Goal: Information Seeking & Learning: Learn about a topic

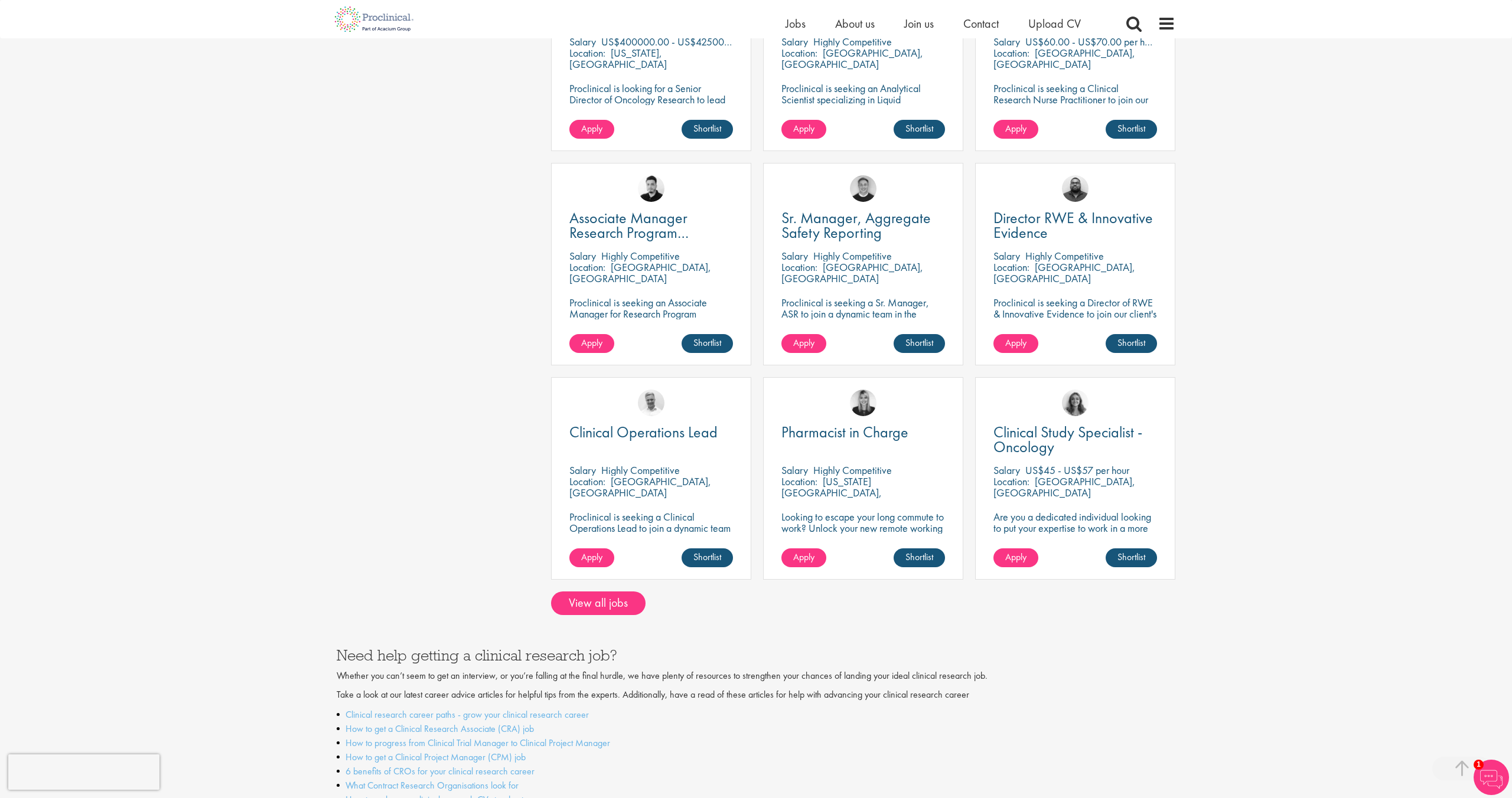
scroll to position [682, 0]
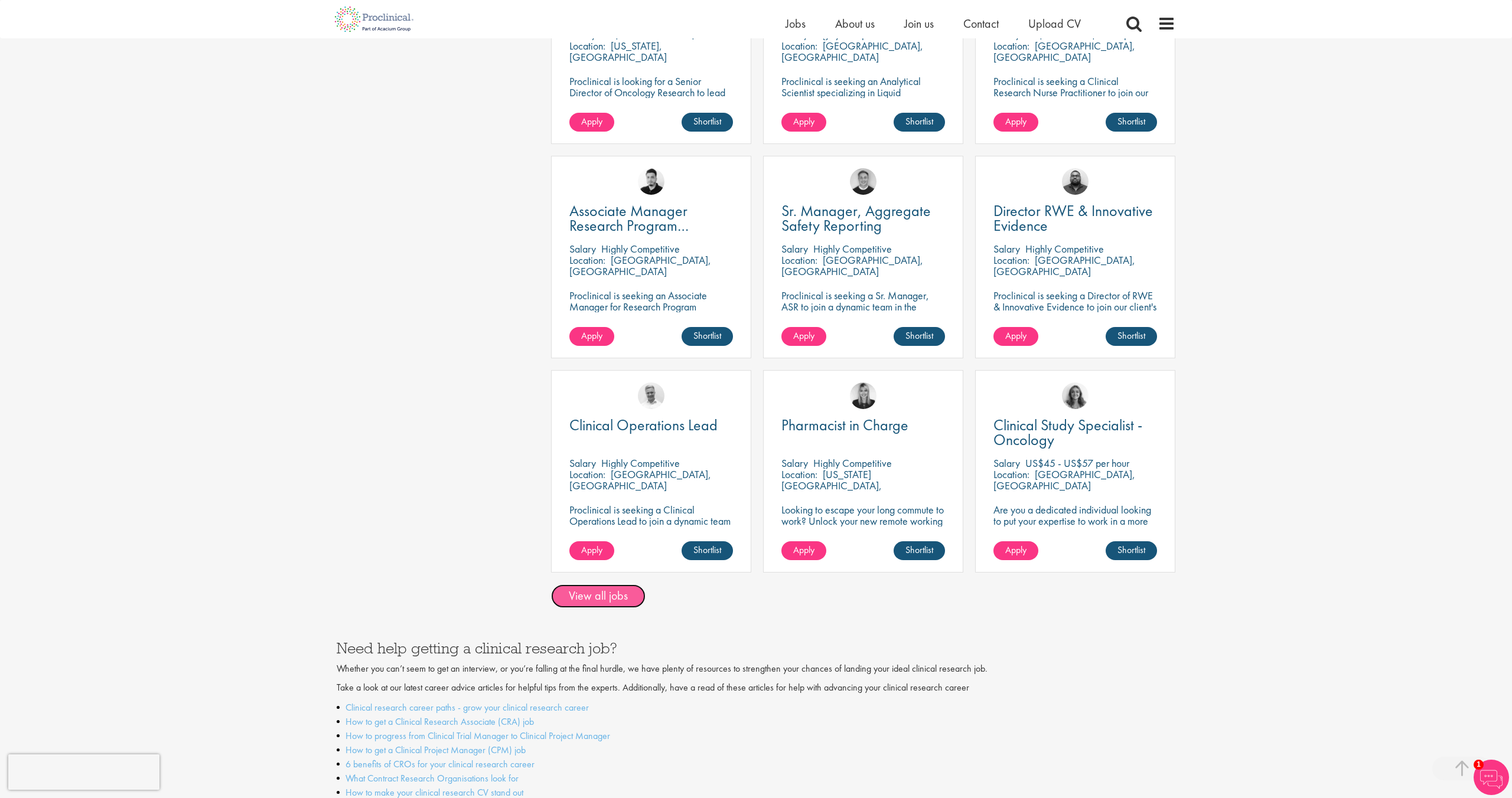
click at [584, 584] on link "View all jobs" at bounding box center [598, 596] width 94 height 23
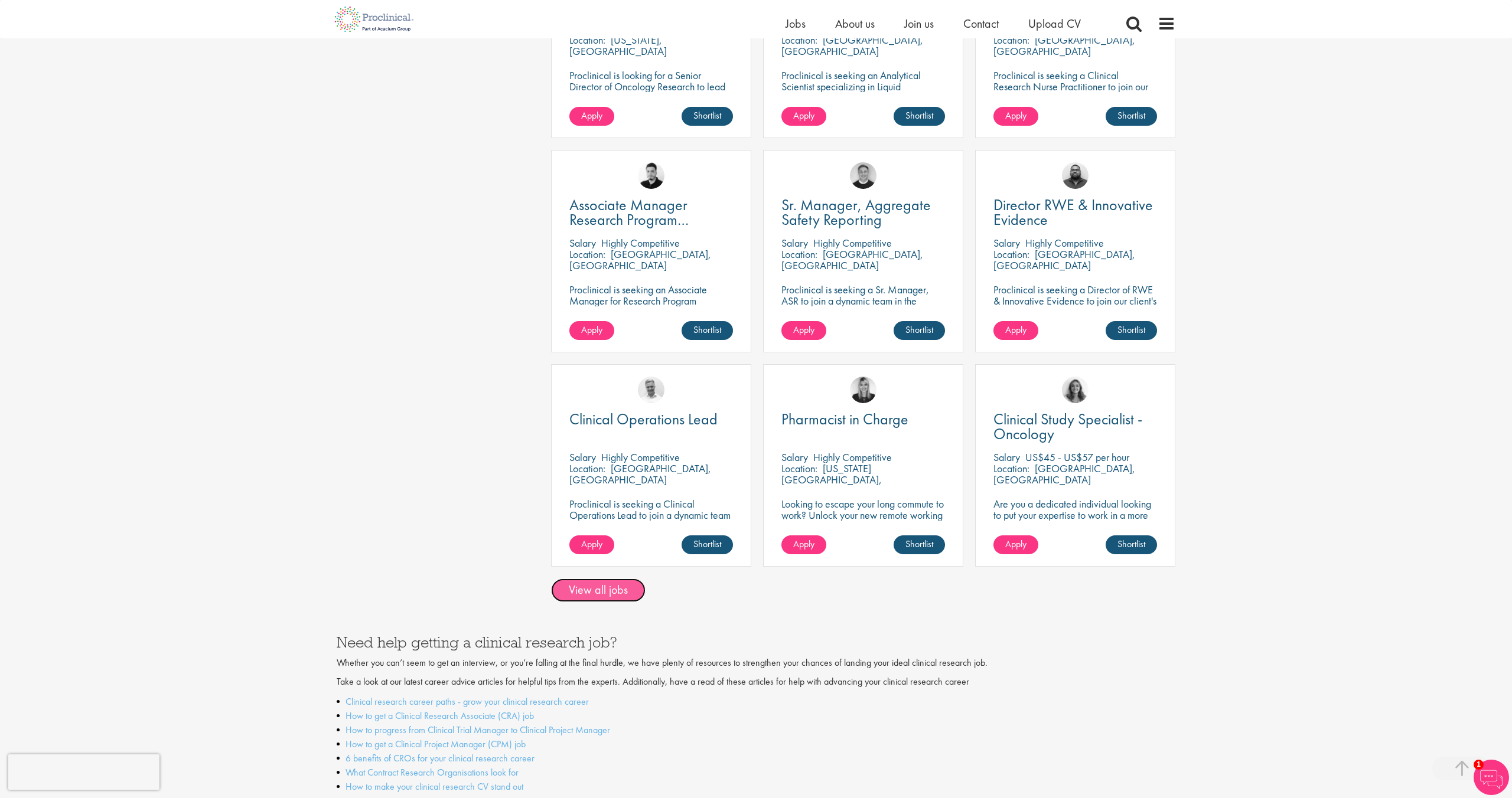
scroll to position [688, 0]
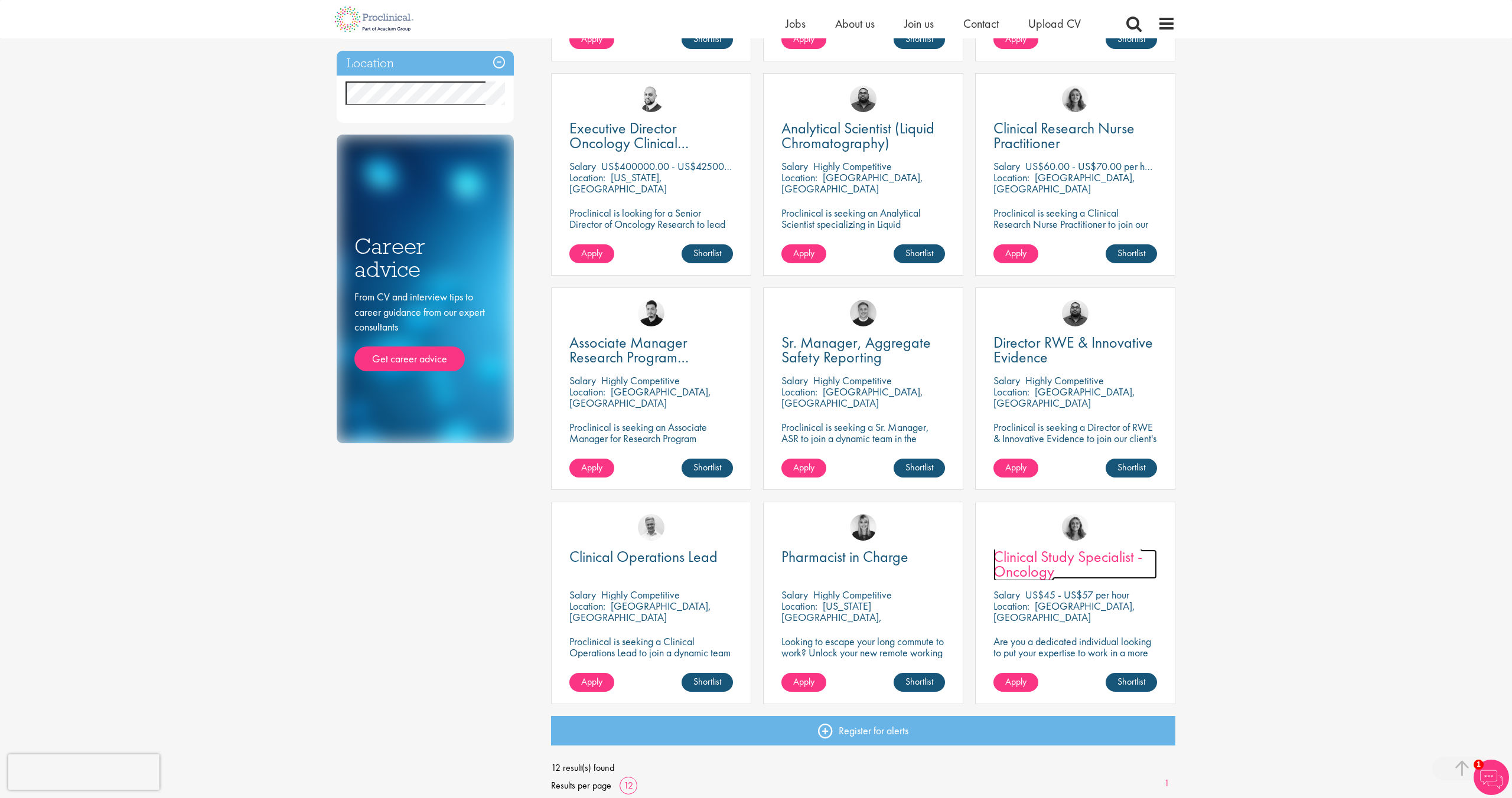
scroll to position [410, 0]
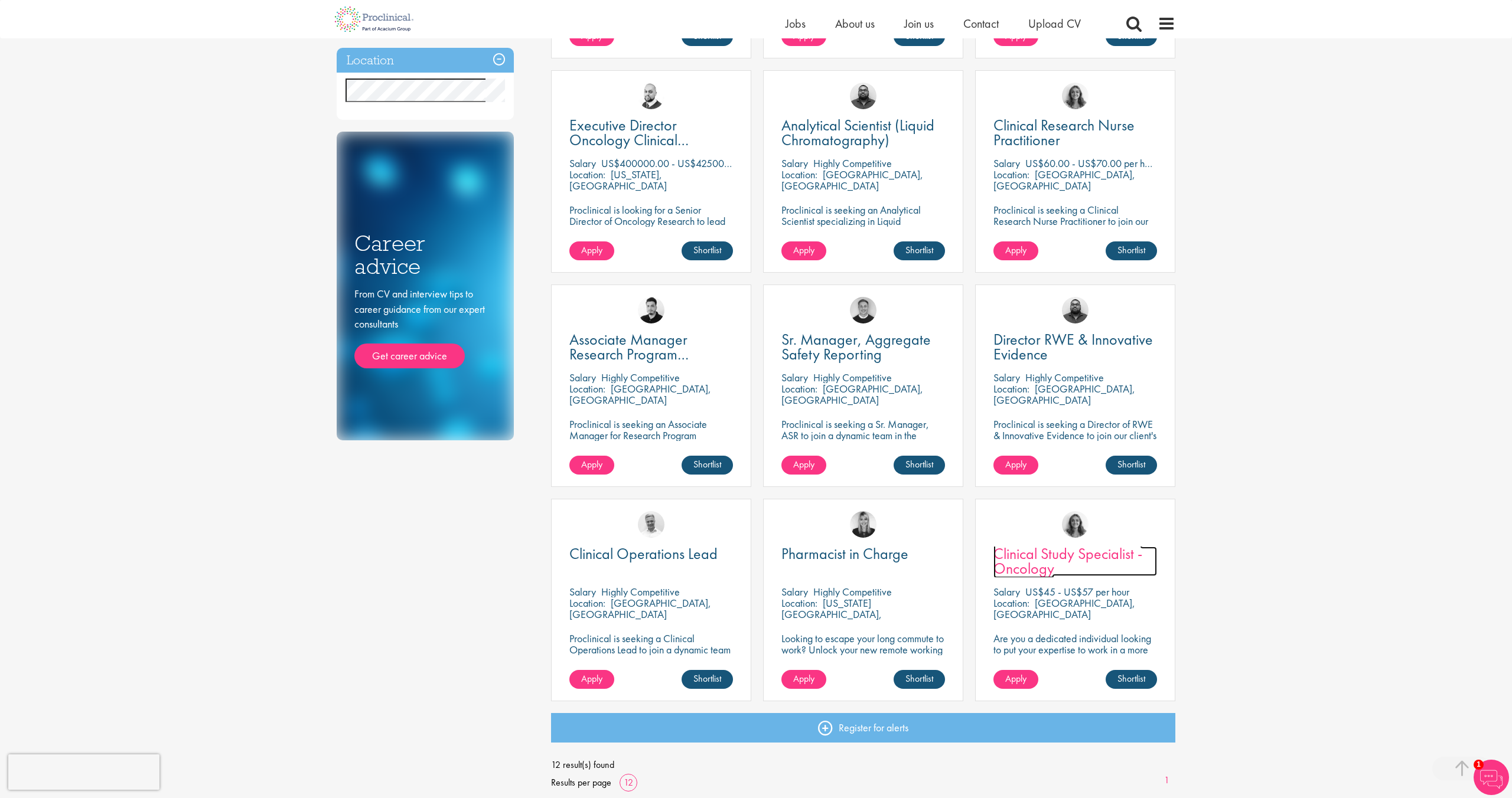
click at [1089, 561] on span "Clinical Study Specialist - Oncology" at bounding box center [1068, 560] width 149 height 35
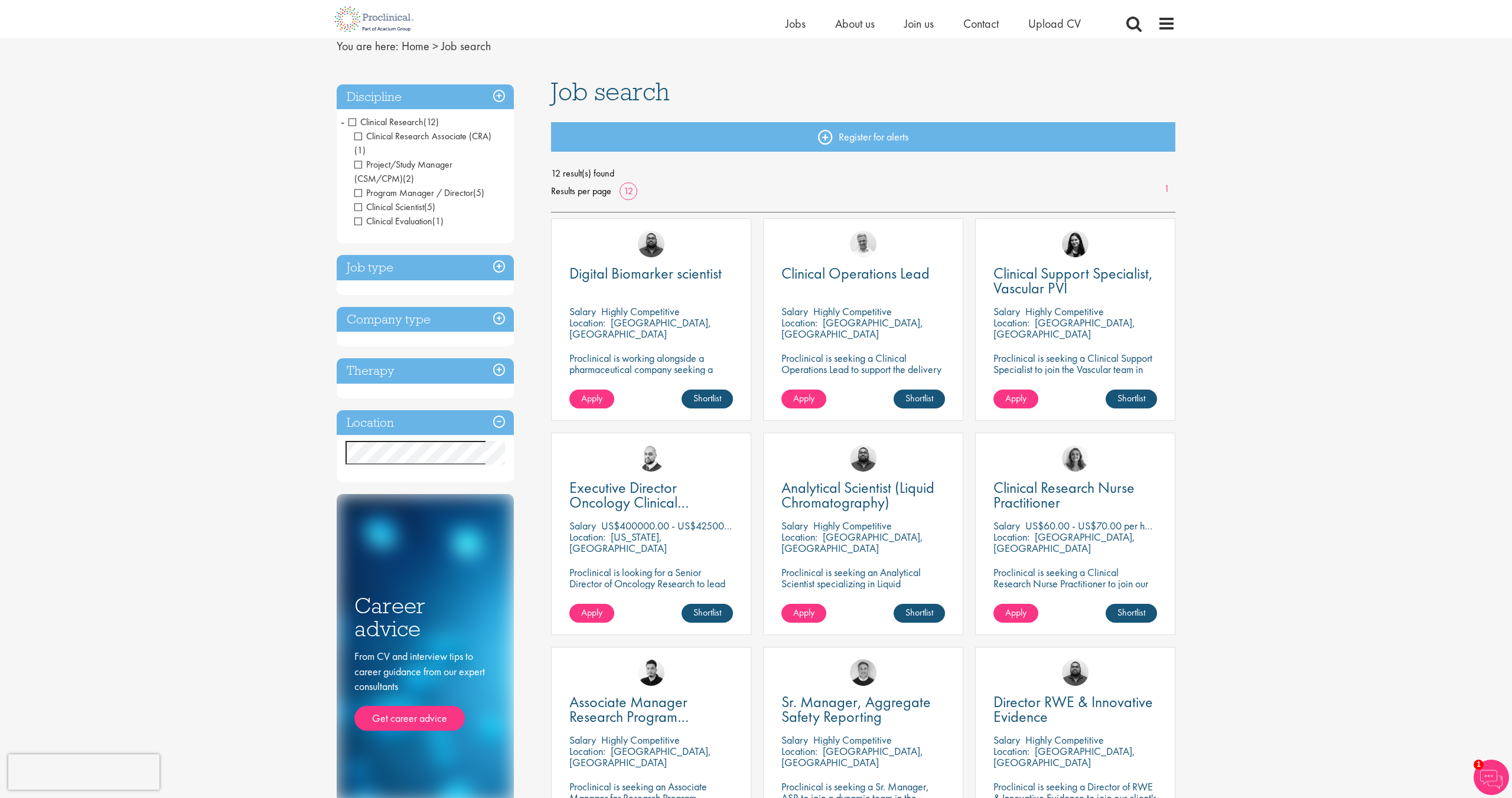
scroll to position [46, 0]
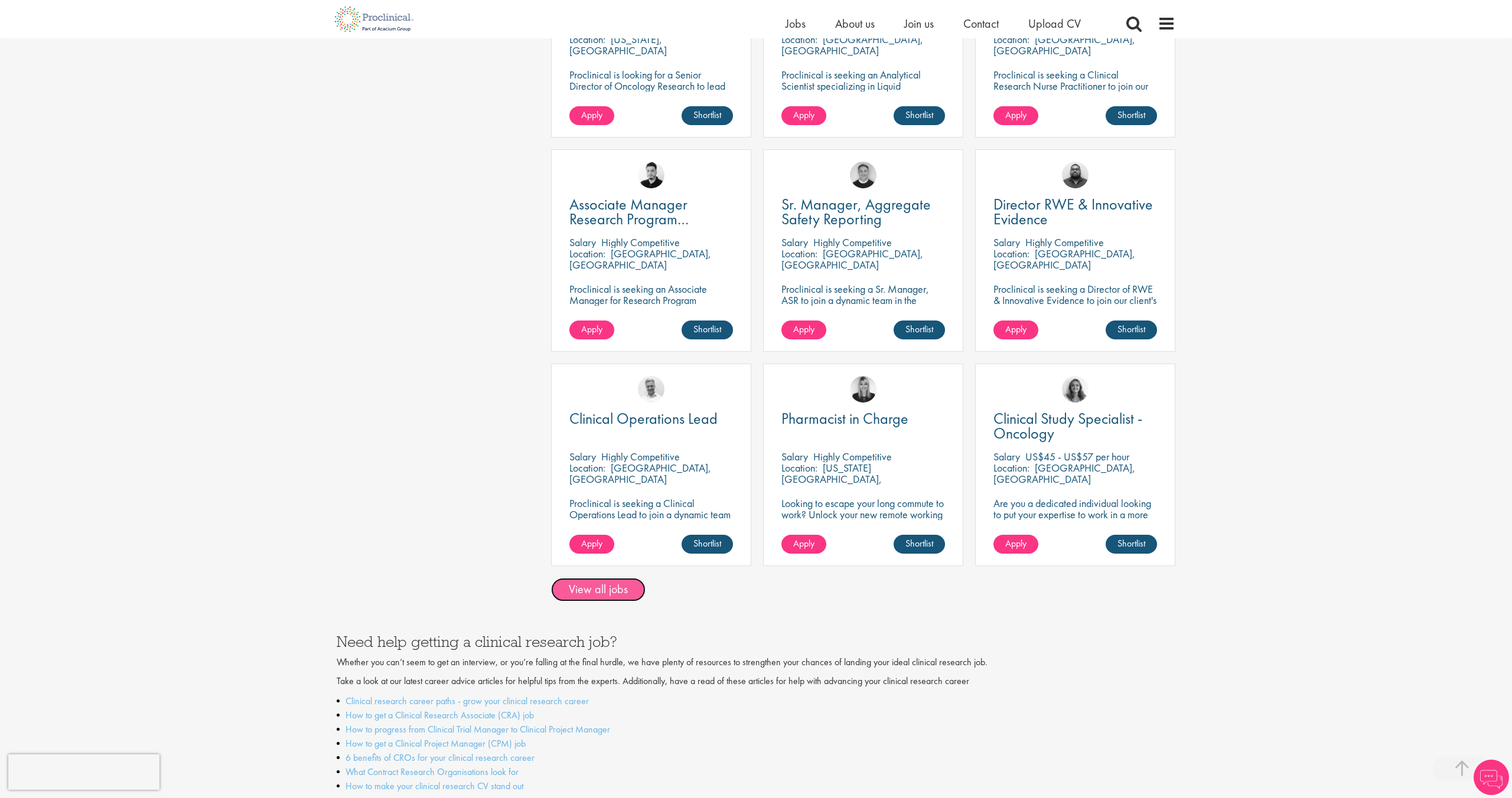
click at [594, 583] on link "View all jobs" at bounding box center [598, 589] width 94 height 23
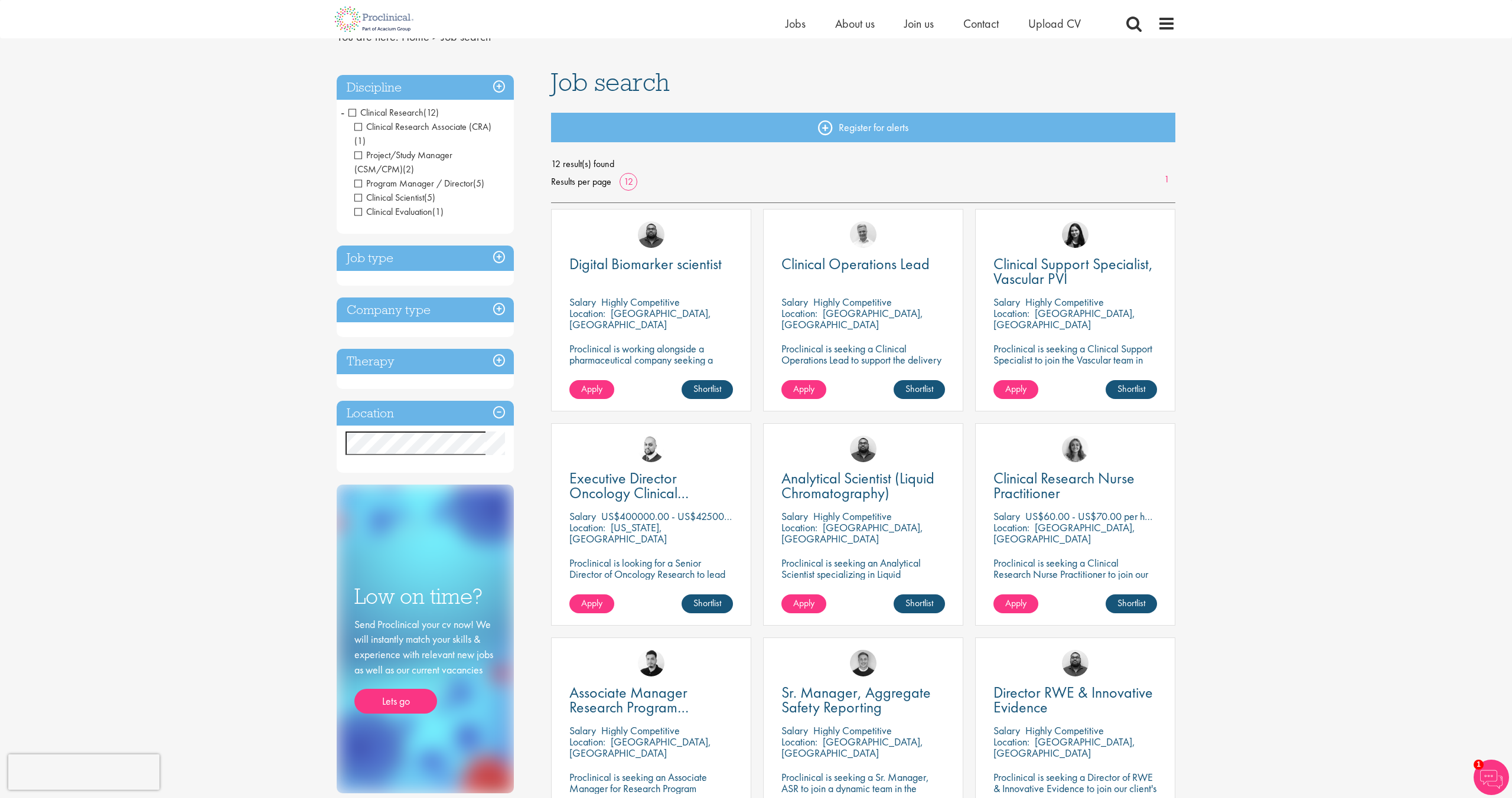
scroll to position [56, 0]
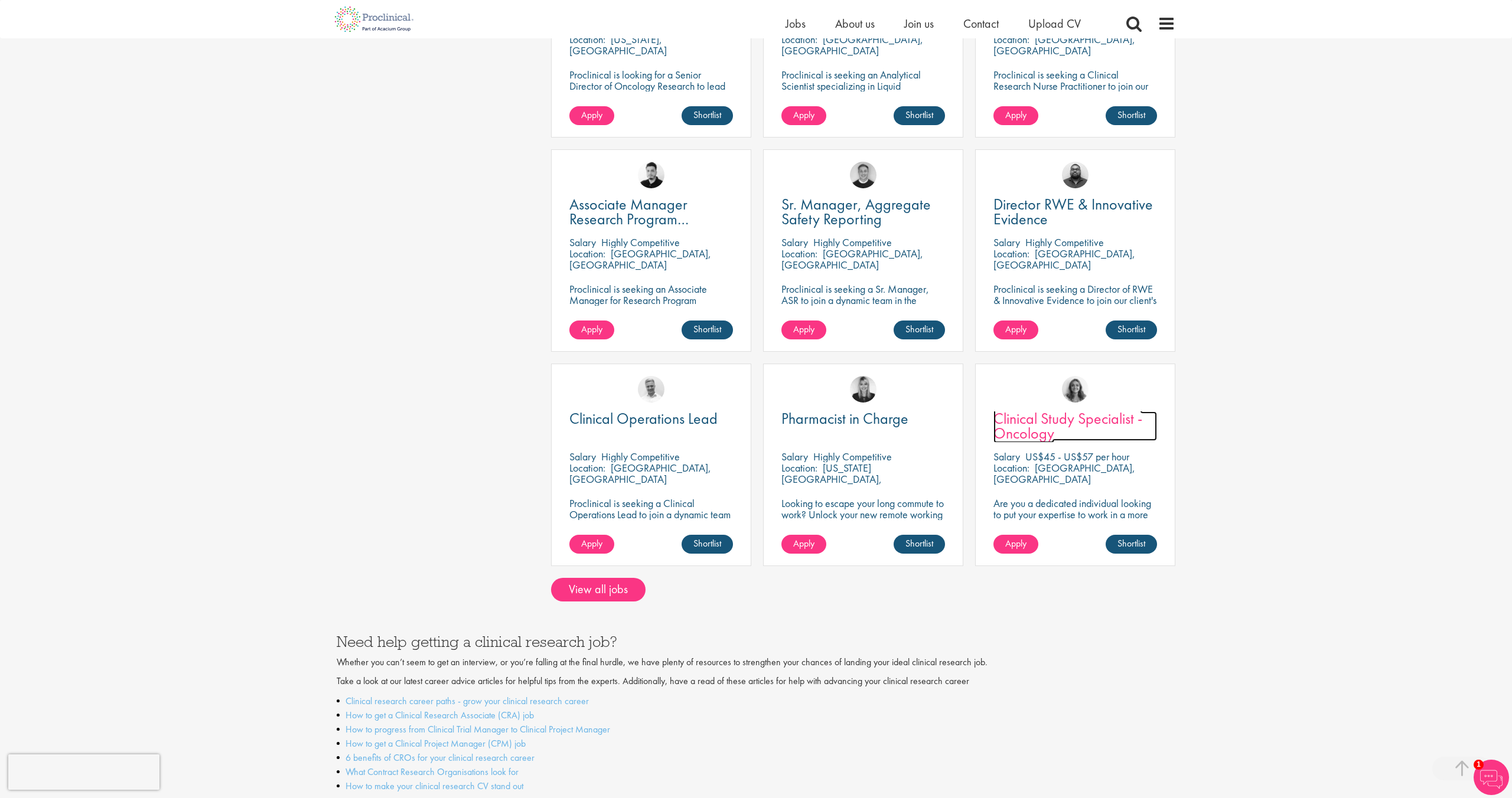
click at [1039, 412] on span "Clinical Study Specialist - Oncology" at bounding box center [1068, 426] width 149 height 35
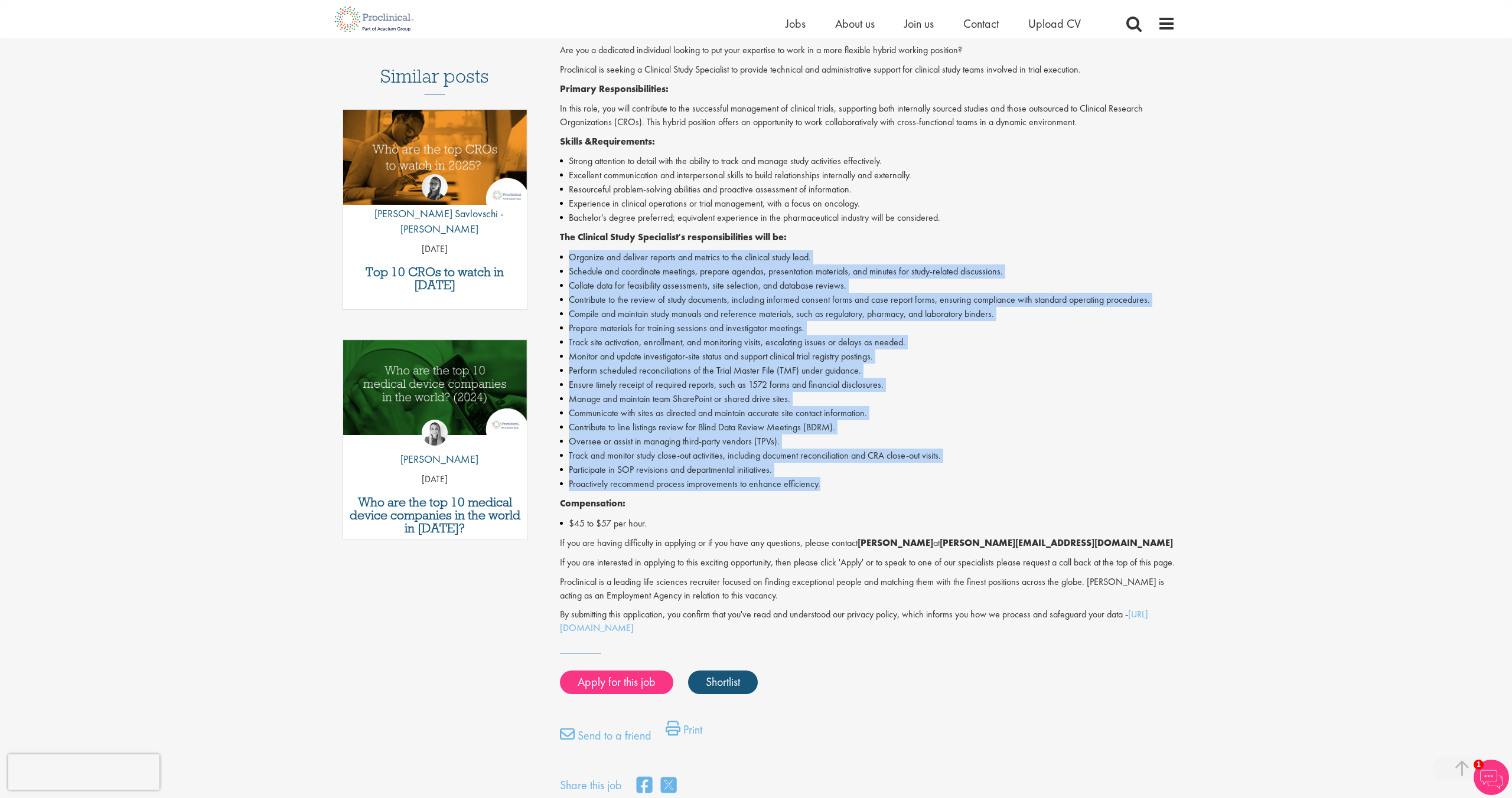
drag, startPoint x: 569, startPoint y: 254, endPoint x: 851, endPoint y: 480, distance: 361.4
click at [854, 482] on ul "Organize and deliver reports and metrics to the clinical study lead. Schedule a…" at bounding box center [868, 370] width 616 height 241
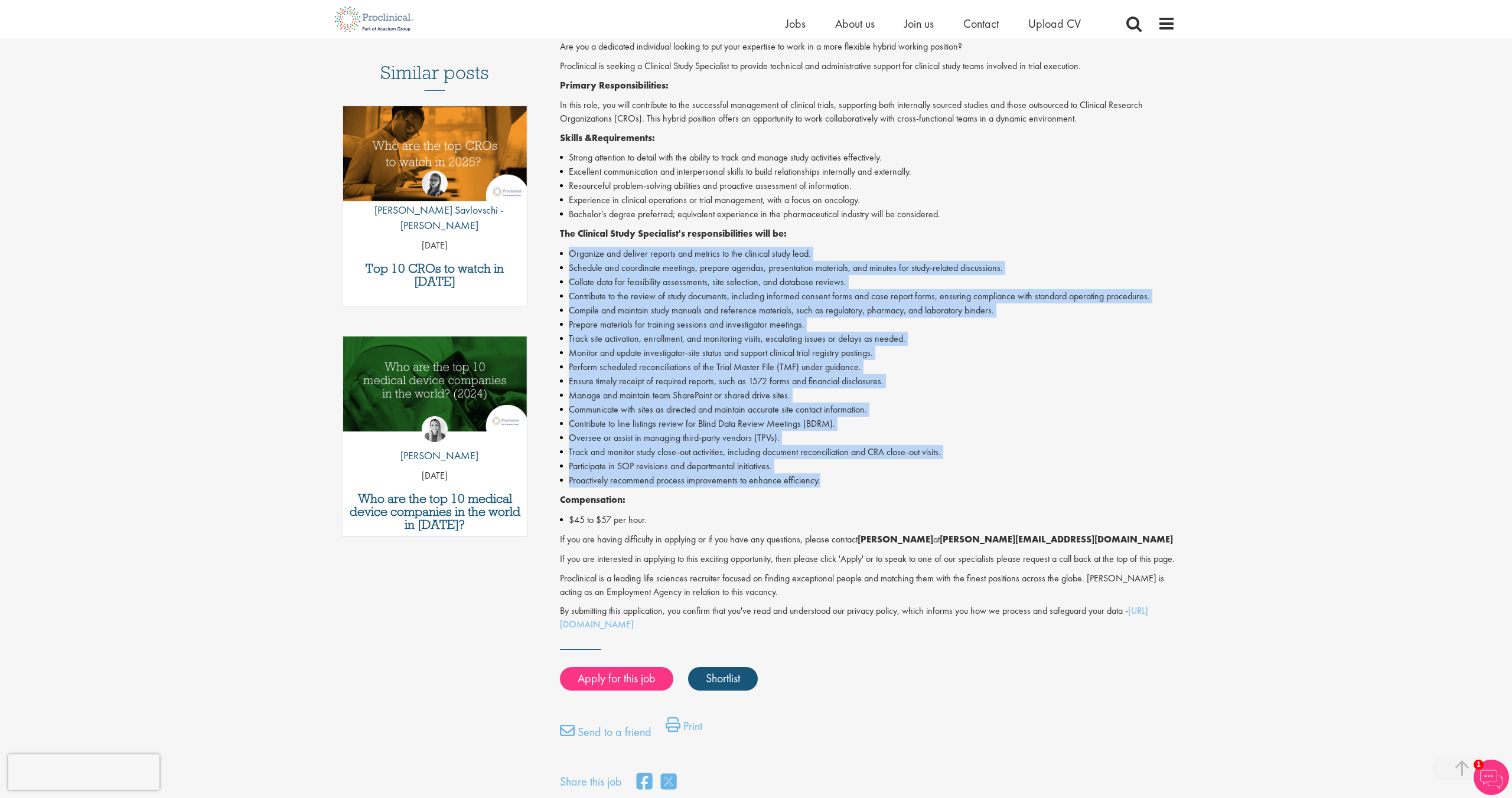
copy ul "Organize and deliver reports and metrics to the clinical study lead. Schedule a…"
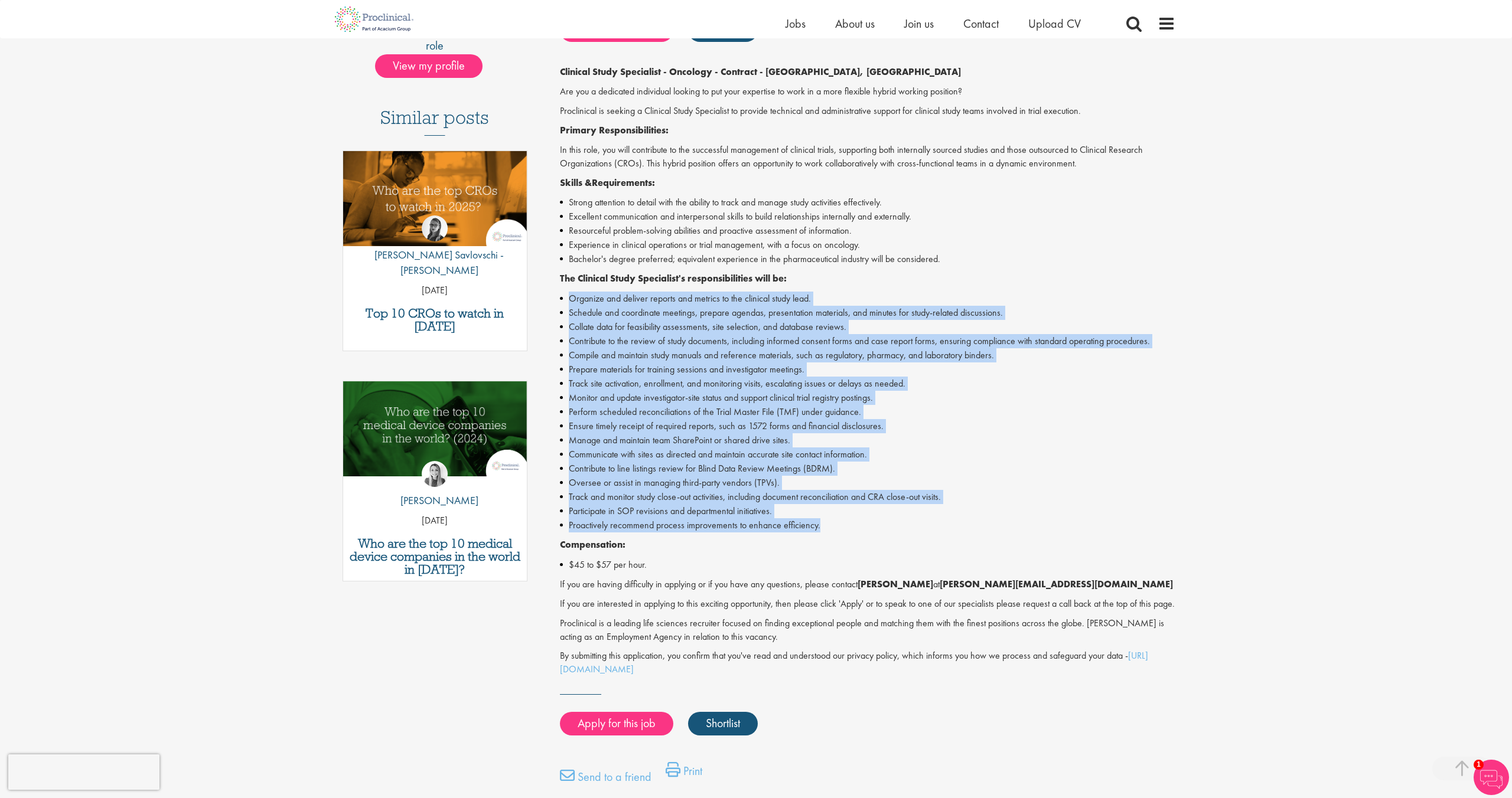
scroll to position [284, 0]
